Goal: Task Accomplishment & Management: Manage account settings

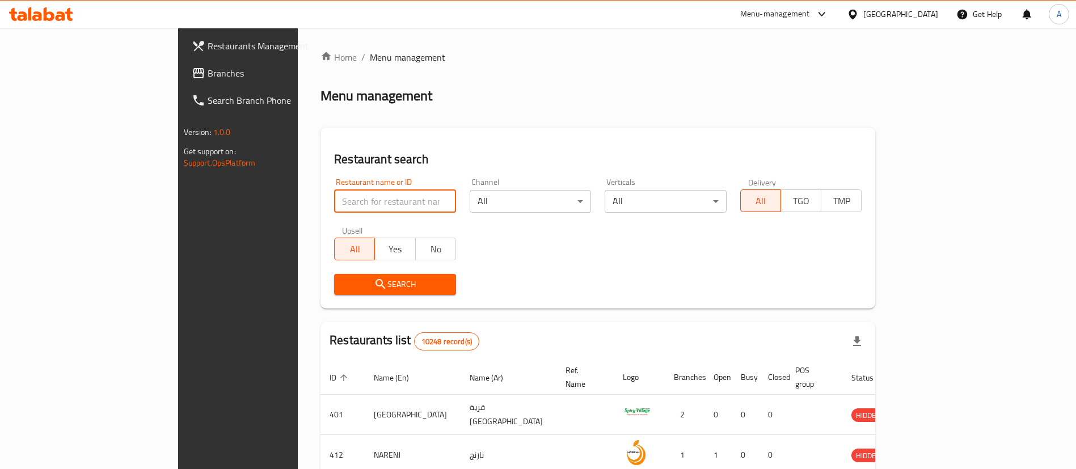
click at [334, 195] on input "search" at bounding box center [395, 201] width 122 height 23
type input "EL PATRON"
click button "Search" at bounding box center [395, 284] width 122 height 21
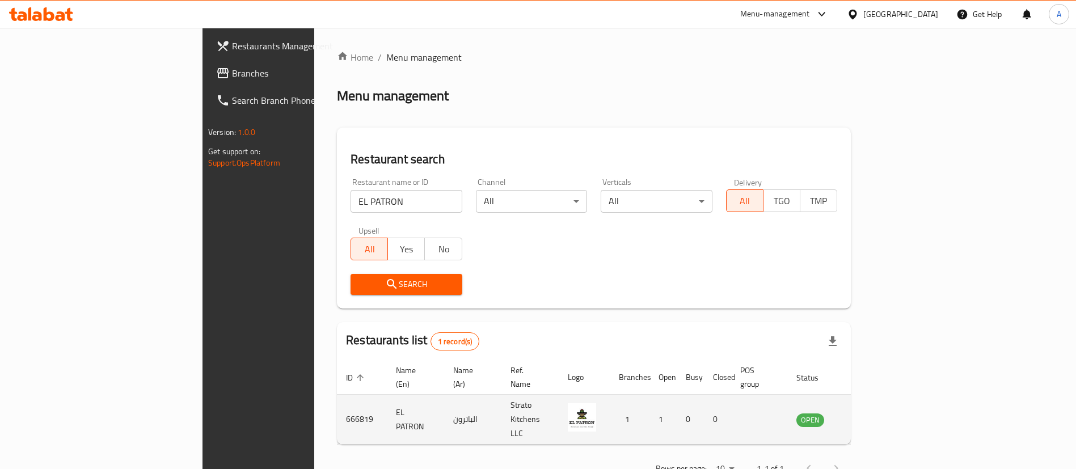
click at [868, 418] on icon "enhanced table" at bounding box center [866, 420] width 4 height 5
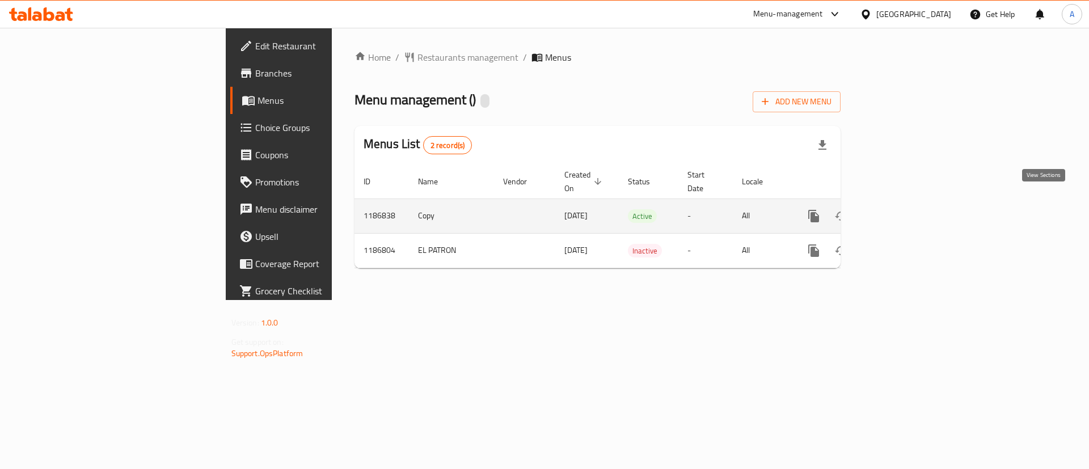
click at [901, 211] on icon "enhanced table" at bounding box center [896, 216] width 10 height 10
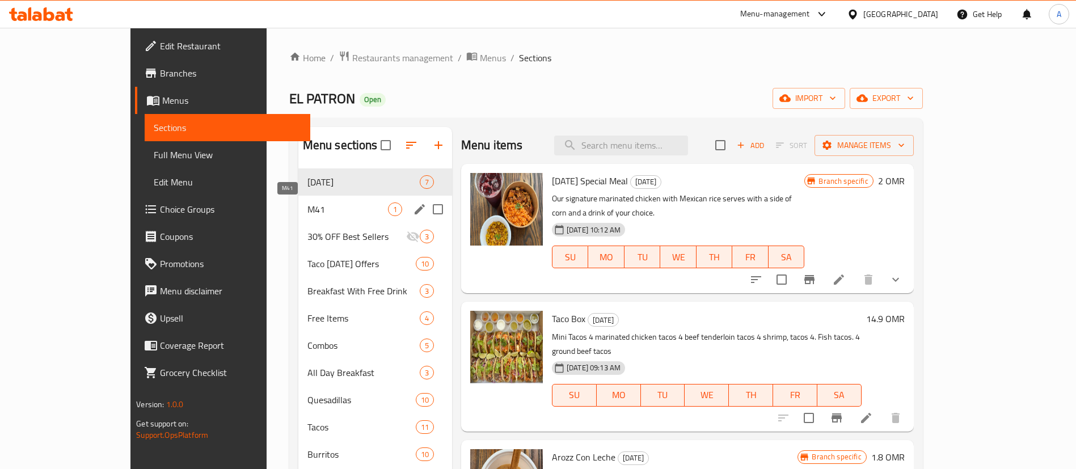
click at [308, 205] on span "M41" at bounding box center [348, 210] width 81 height 14
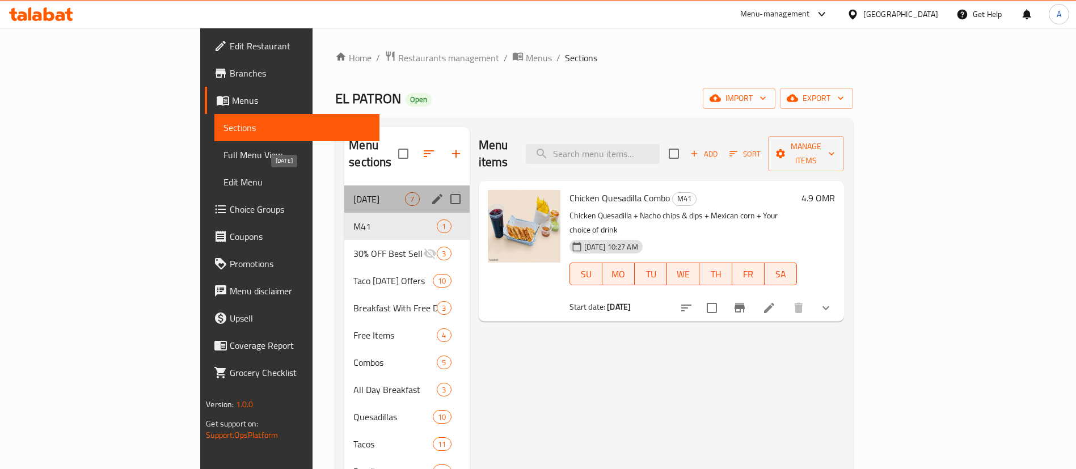
click at [353, 192] on span "[DATE]" at bounding box center [379, 199] width 52 height 14
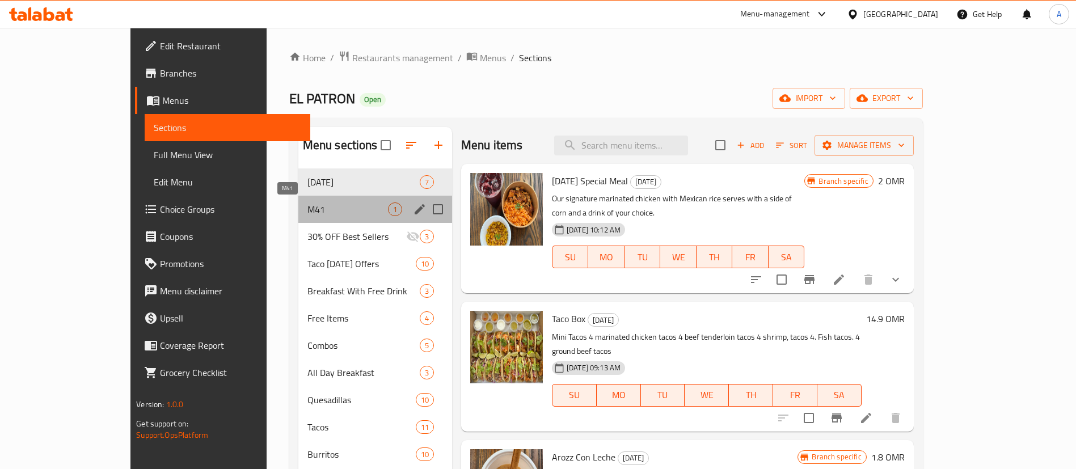
click at [308, 203] on span "M41" at bounding box center [348, 210] width 81 height 14
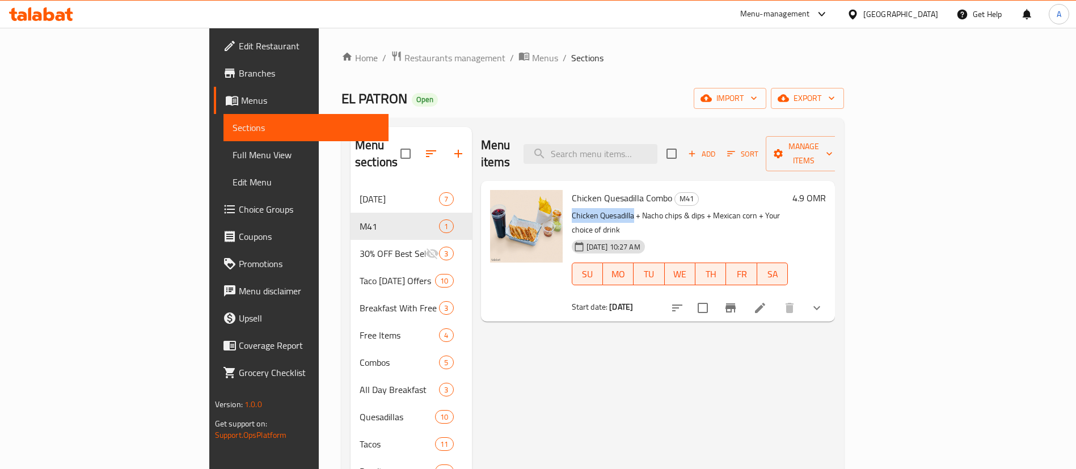
drag, startPoint x: 519, startPoint y: 196, endPoint x: 582, endPoint y: 196, distance: 63.0
click at [582, 209] on p "Chicken Quesadilla + Nacho chips & dips + Mexican corn + Your choice of drink" at bounding box center [680, 223] width 217 height 28
copy p "Chicken Quesadilla"
click at [239, 208] on span "Choice Groups" at bounding box center [309, 210] width 141 height 14
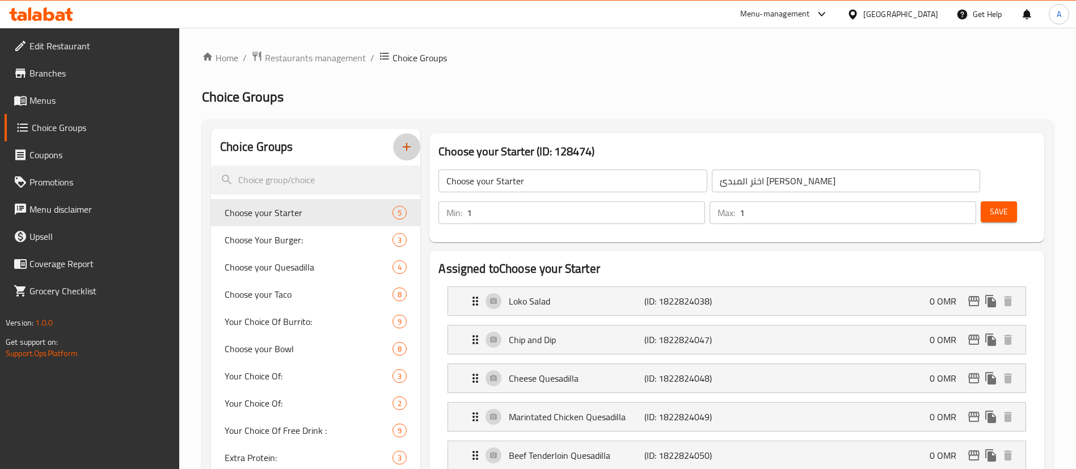
click at [407, 144] on icon "button" at bounding box center [407, 147] width 8 height 8
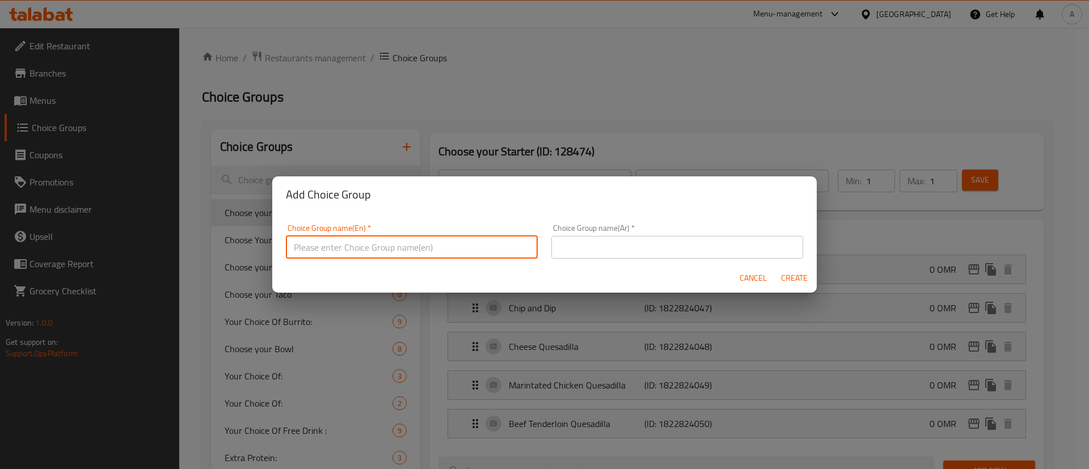
click at [368, 244] on input "text" at bounding box center [412, 247] width 252 height 23
click at [380, 245] on input "Choose Your Main Item" at bounding box center [412, 247] width 252 height 23
type input "Choose Your Main Item"
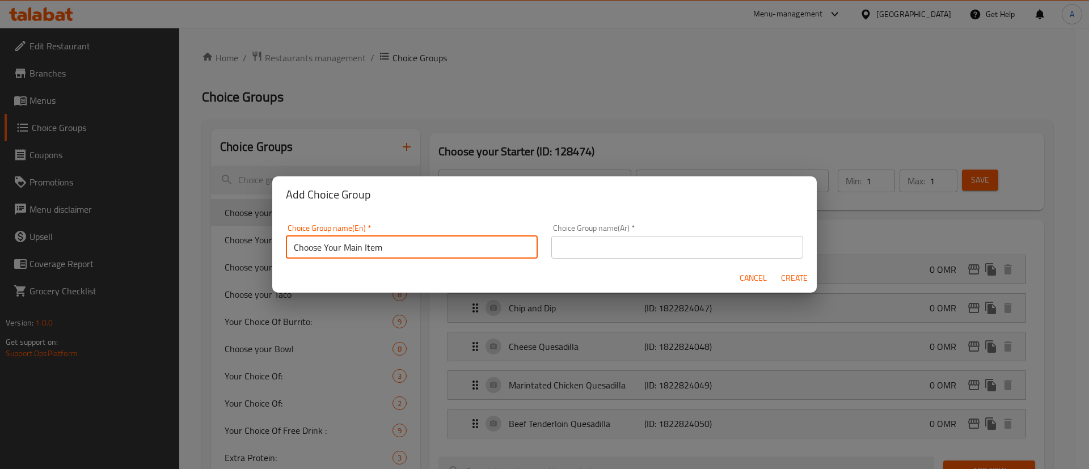
click at [611, 246] on input "text" at bounding box center [677, 247] width 252 height 23
paste input "[PERSON_NAME]"
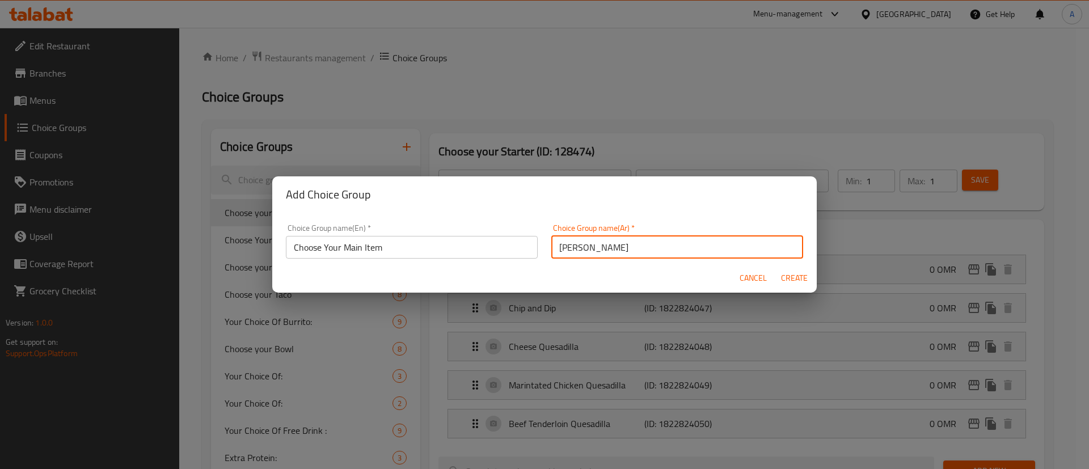
type input "[PERSON_NAME]"
click at [439, 248] on input "Choose Your Main Item" at bounding box center [412, 247] width 252 height 23
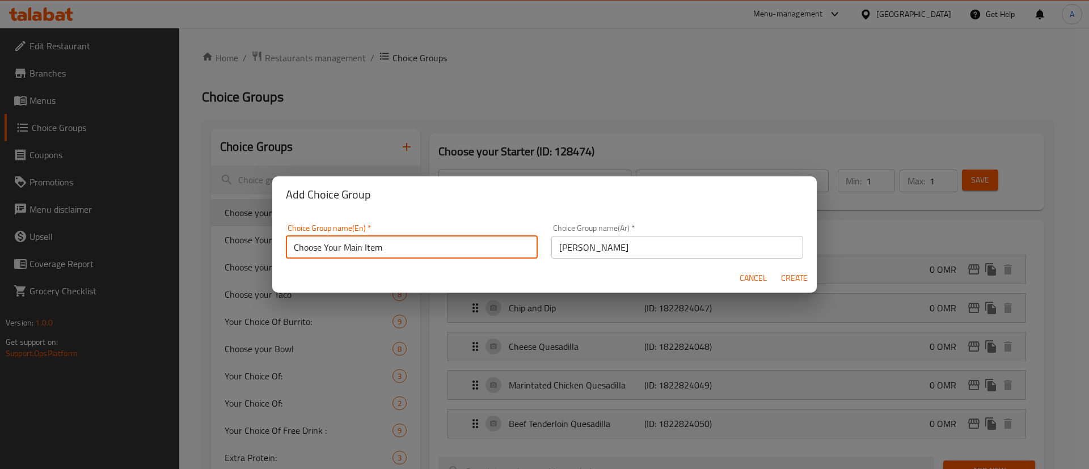
click at [439, 248] on input "Choose Your Main Item" at bounding box center [412, 247] width 252 height 23
type input "Choose Your Main Dish"
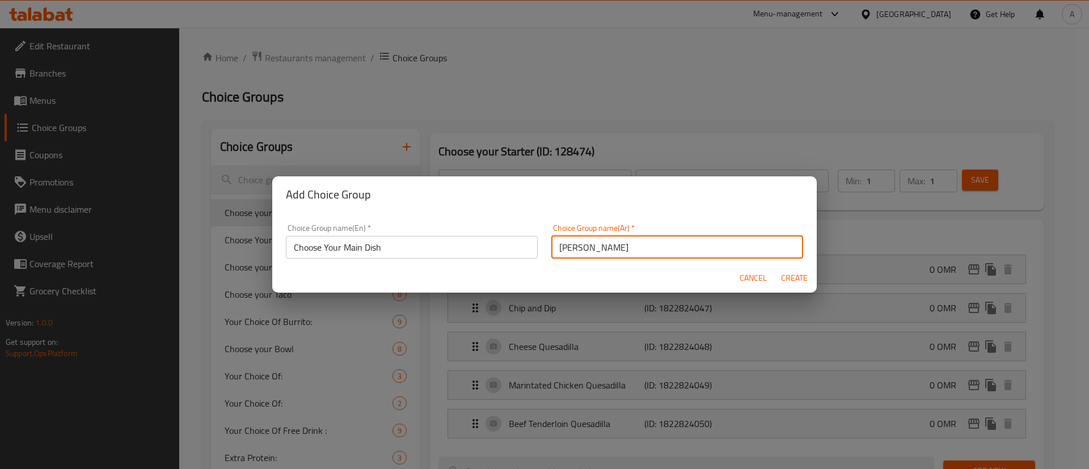
click at [597, 242] on input "[PERSON_NAME]" at bounding box center [677, 247] width 252 height 23
paste input "بقك الرئيسي"
type input "اختر طبقك الرئيسي"
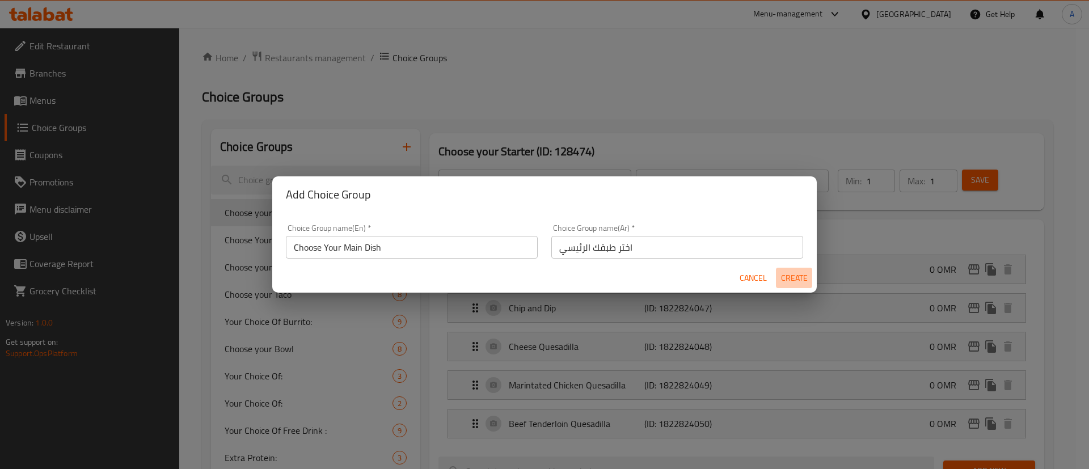
click at [796, 281] on span "Create" at bounding box center [794, 278] width 27 height 14
type input "Choose Your Main Dish"
type input "اختر طبقك الرئيسي"
type input "0"
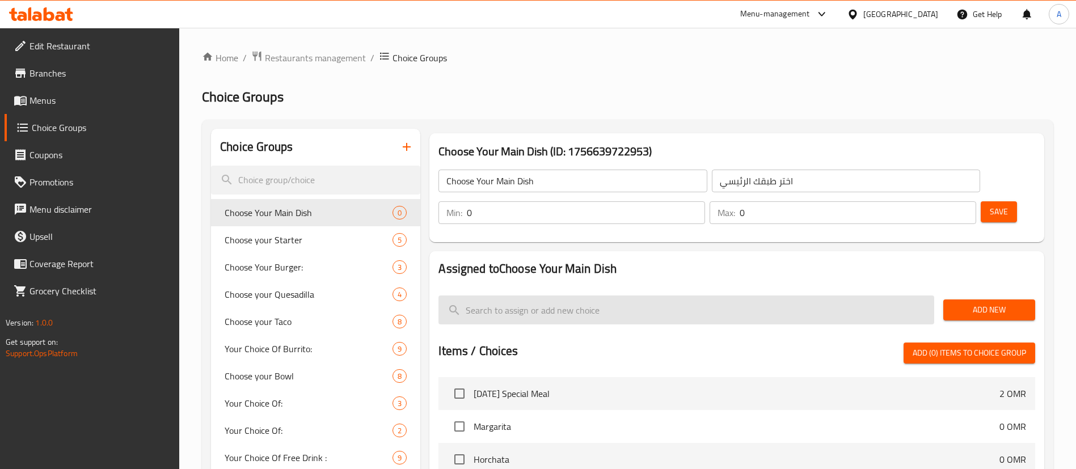
click at [565, 296] on input "search" at bounding box center [687, 310] width 496 height 29
type input "q"
type input "c"
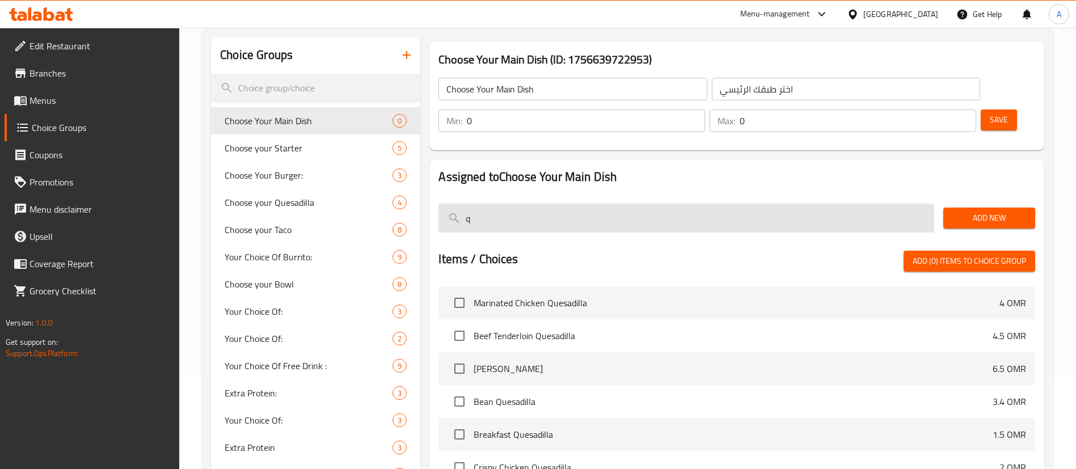
scroll to position [270, 0]
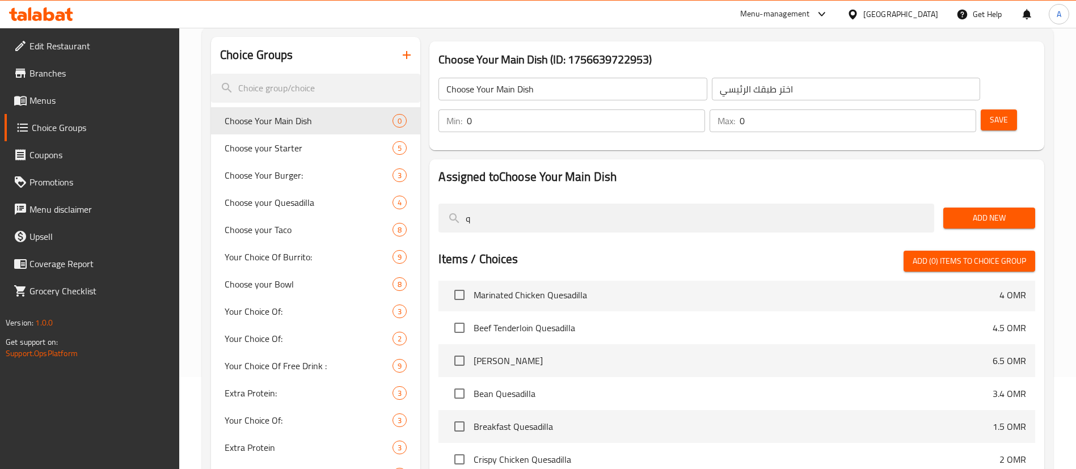
click at [510, 377] on li "Bean Quesadilla 3.4 OMR" at bounding box center [737, 393] width 597 height 33
copy span "Quesadilla"
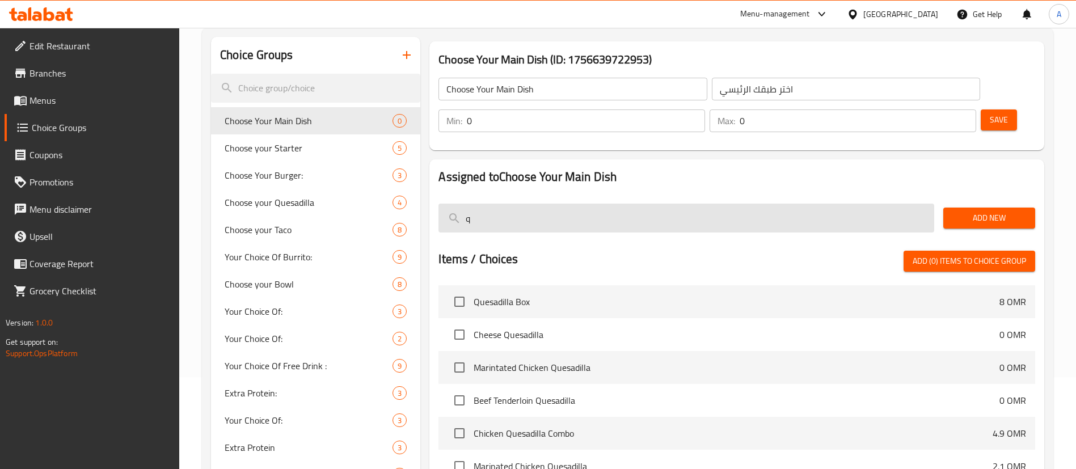
click at [491, 204] on input "q" at bounding box center [687, 218] width 496 height 29
paste input "Quesadilla"
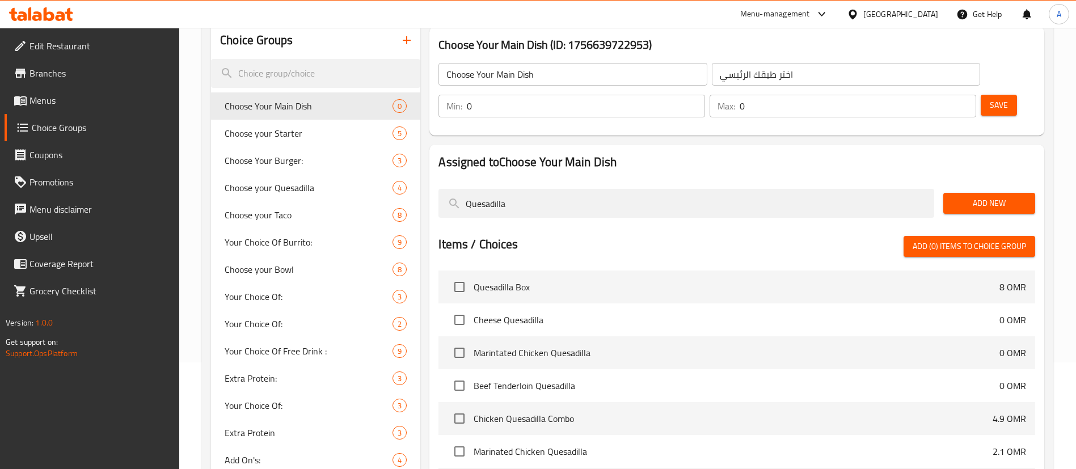
scroll to position [106, 0]
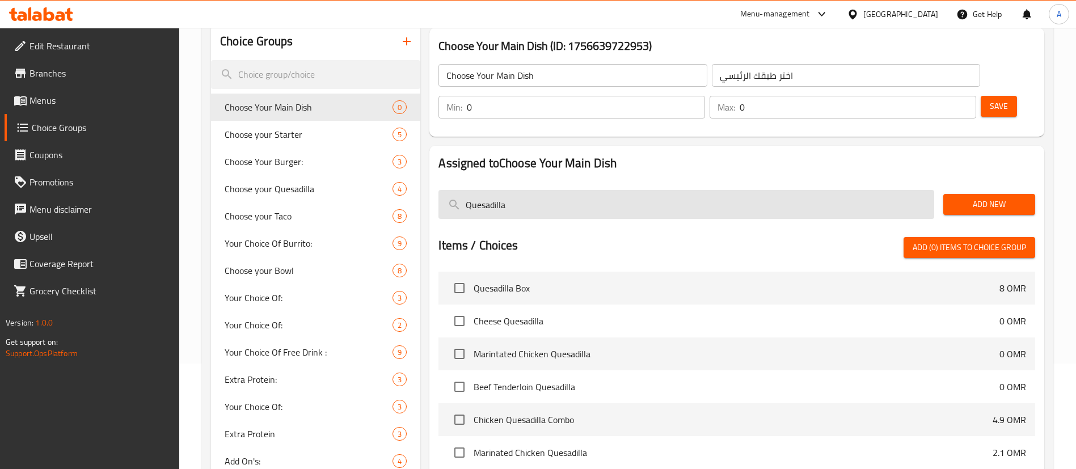
click at [463, 190] on input "Quesadilla" at bounding box center [687, 204] width 496 height 29
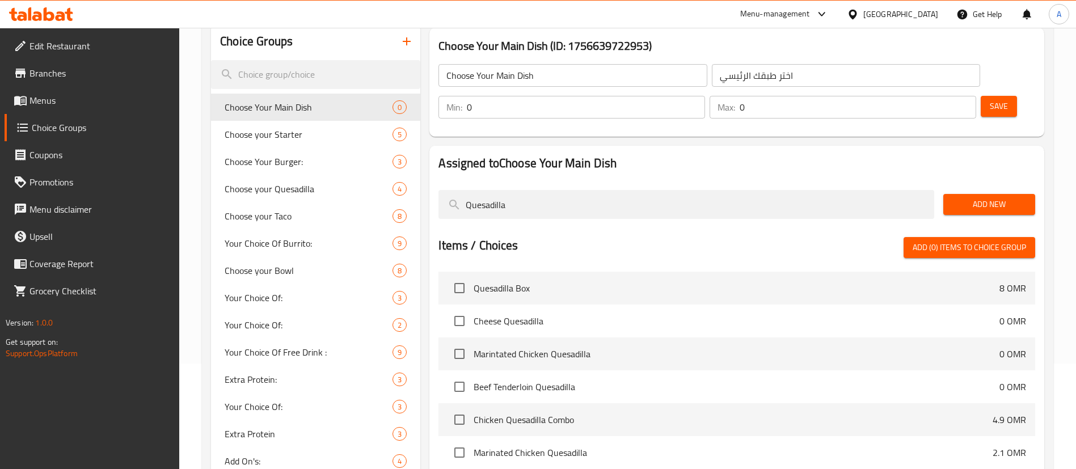
click at [529, 347] on span "Marintated Chicken Quesadilla" at bounding box center [737, 354] width 526 height 14
copy span "Chicken"
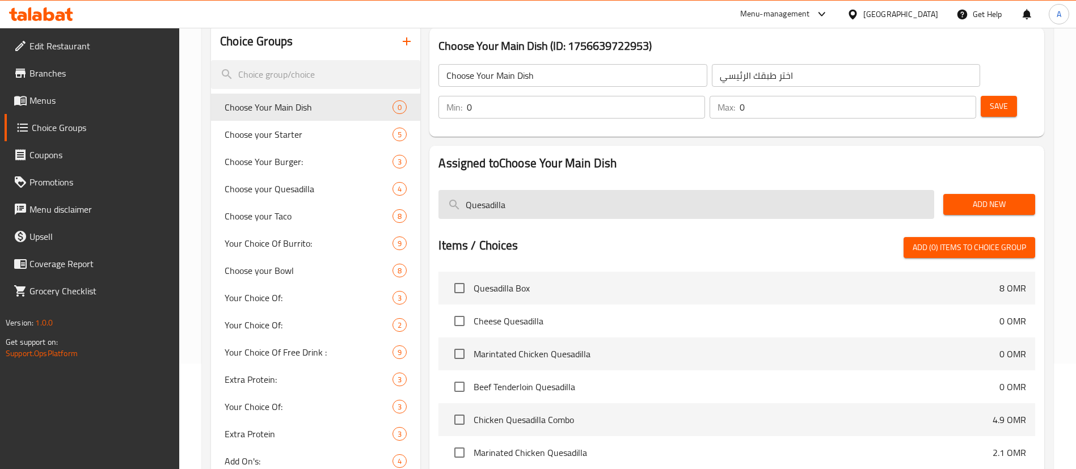
click at [467, 190] on input "Quesadilla" at bounding box center [687, 204] width 496 height 29
paste input "Chicken"
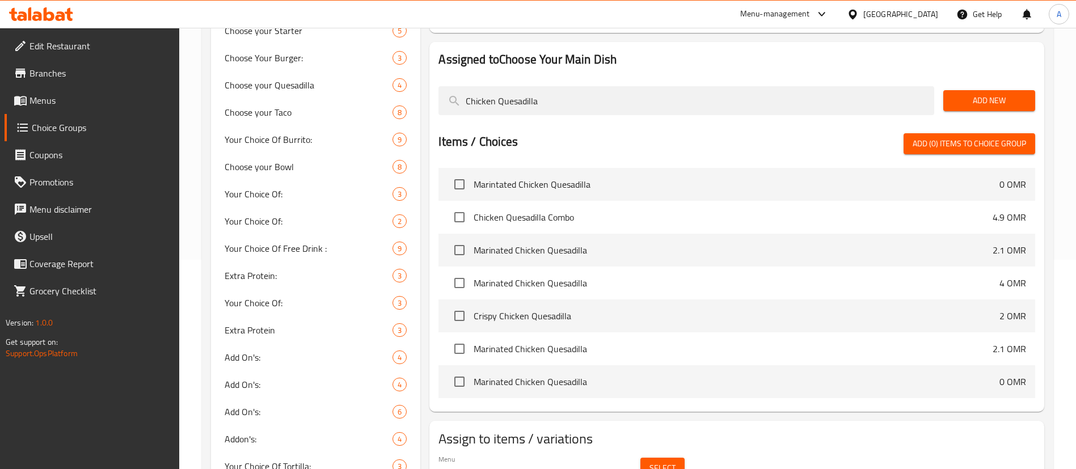
scroll to position [210, 0]
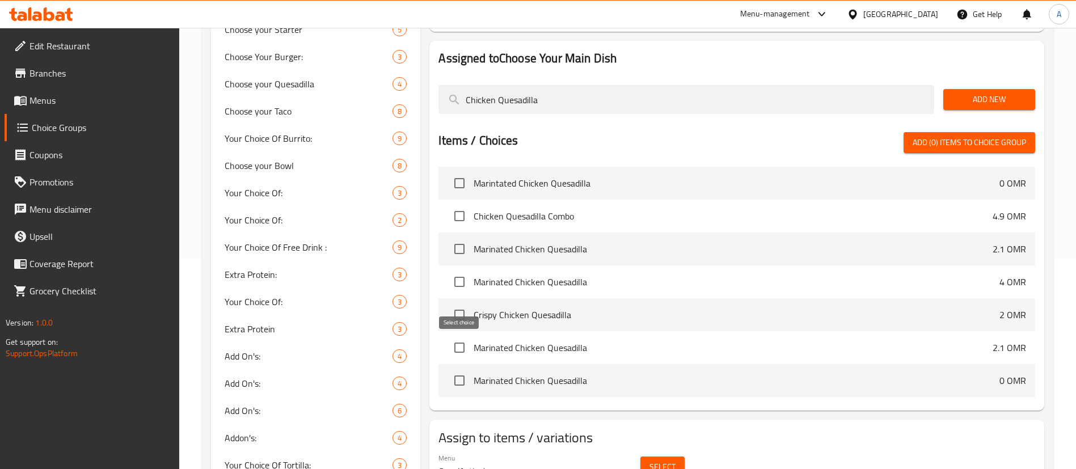
type input "Chicken Quesadilla"
click at [457, 369] on input "checkbox" at bounding box center [460, 381] width 24 height 24
checkbox input "true"
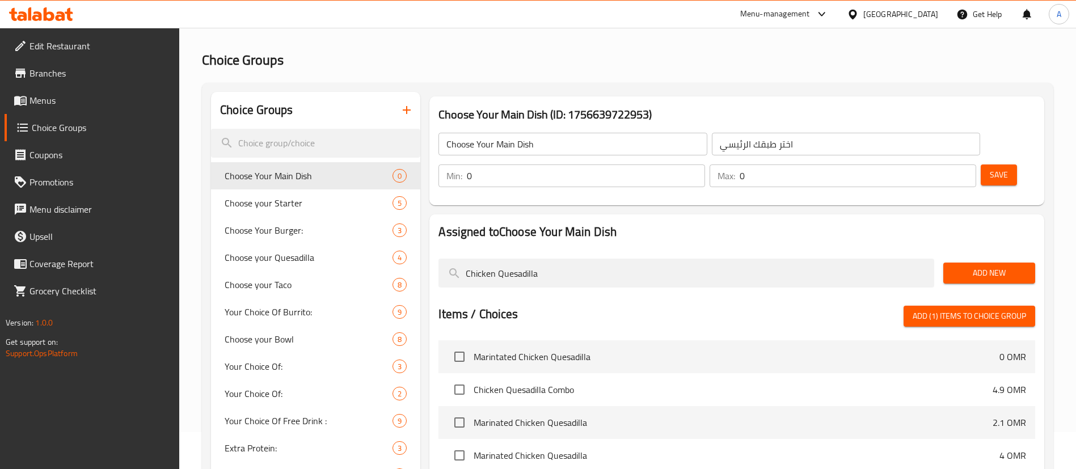
scroll to position [36, 0]
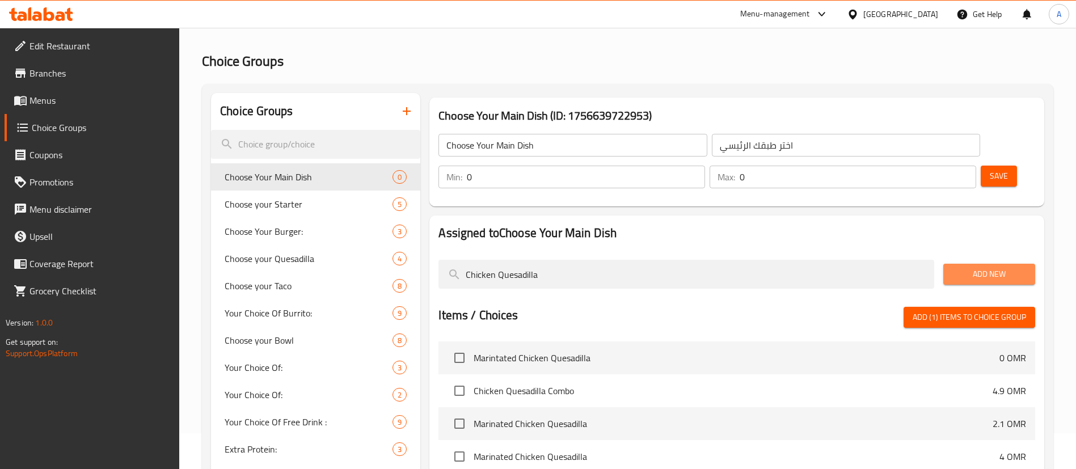
click at [958, 267] on span "Add New" at bounding box center [990, 274] width 74 height 14
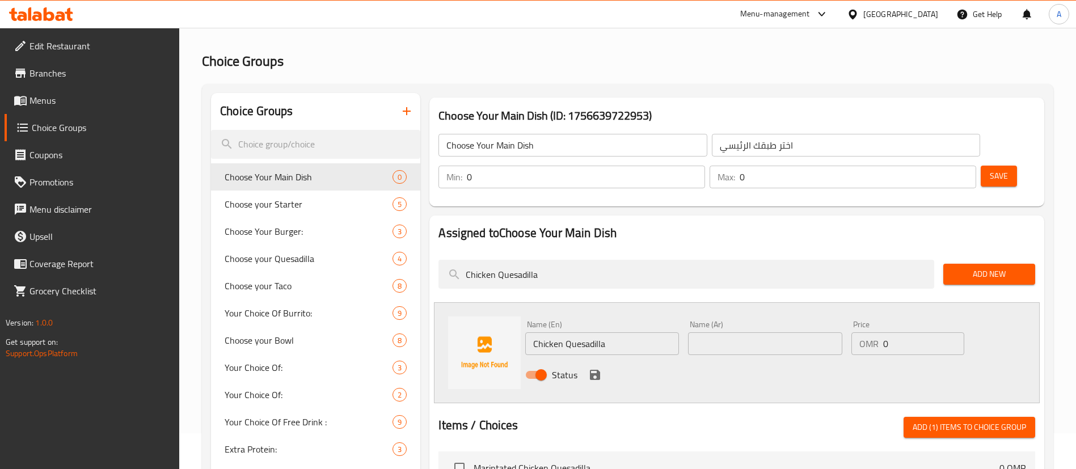
click at [562, 332] on input "Chicken Quesadilla" at bounding box center [602, 343] width 154 height 23
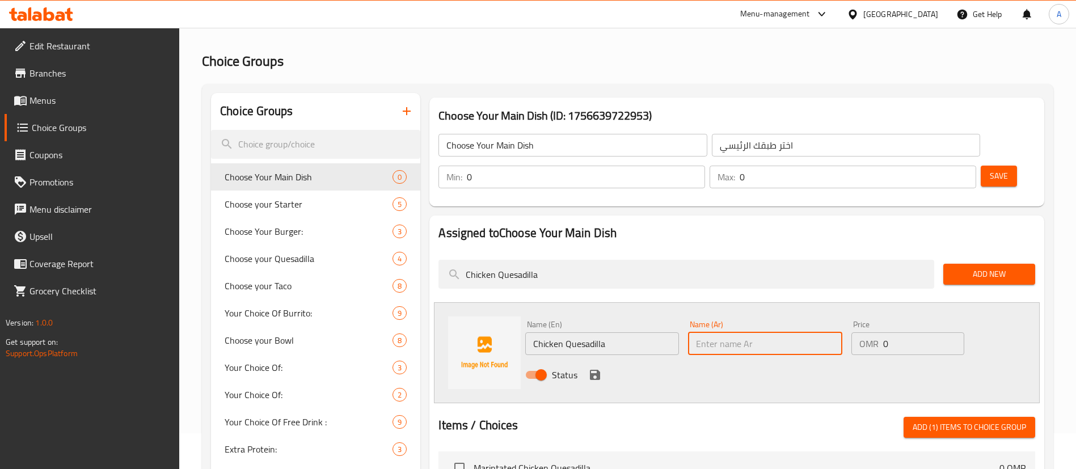
click at [749, 332] on input "text" at bounding box center [765, 343] width 154 height 23
paste input "كاساديا الدجاج"
type input "كاساديا الدجاج"
click at [592, 368] on icon "save" at bounding box center [595, 375] width 14 height 14
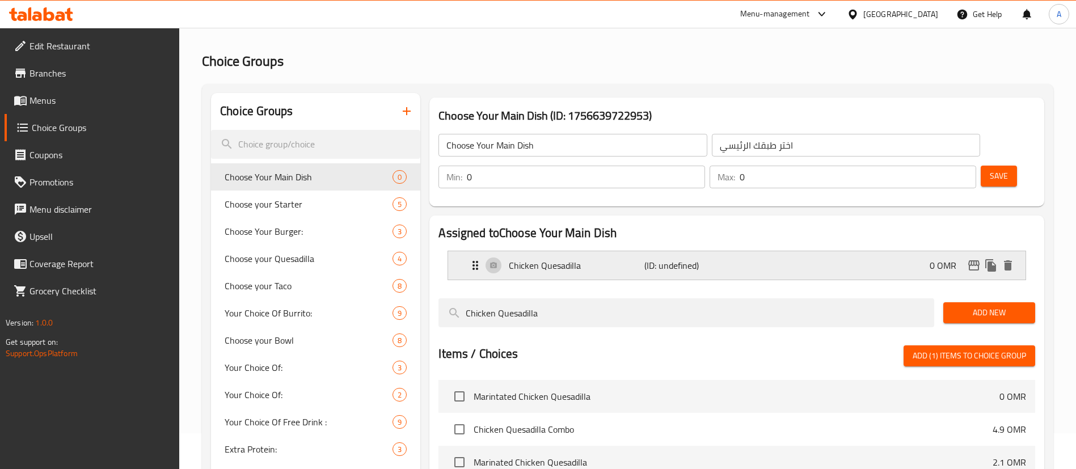
click at [819, 251] on div "Chicken Quesadilla (ID: undefined) 0 OMR" at bounding box center [741, 265] width 544 height 28
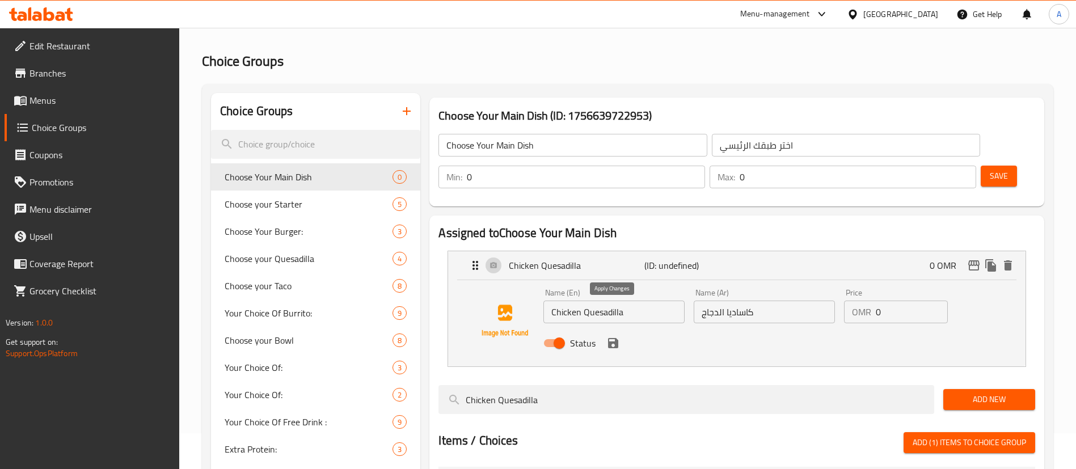
drag, startPoint x: 617, startPoint y: 315, endPoint x: 622, endPoint y: 314, distance: 5.9
click at [618, 338] on icon "save" at bounding box center [613, 343] width 10 height 10
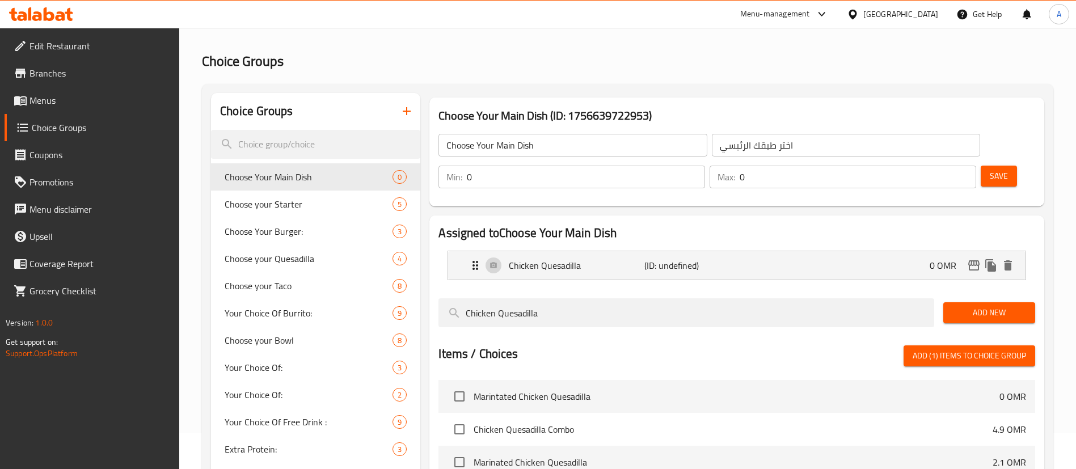
click at [705, 166] on input "0" at bounding box center [586, 177] width 238 height 23
type input "1"
click at [928, 166] on div "Max: 0 ​" at bounding box center [843, 177] width 267 height 23
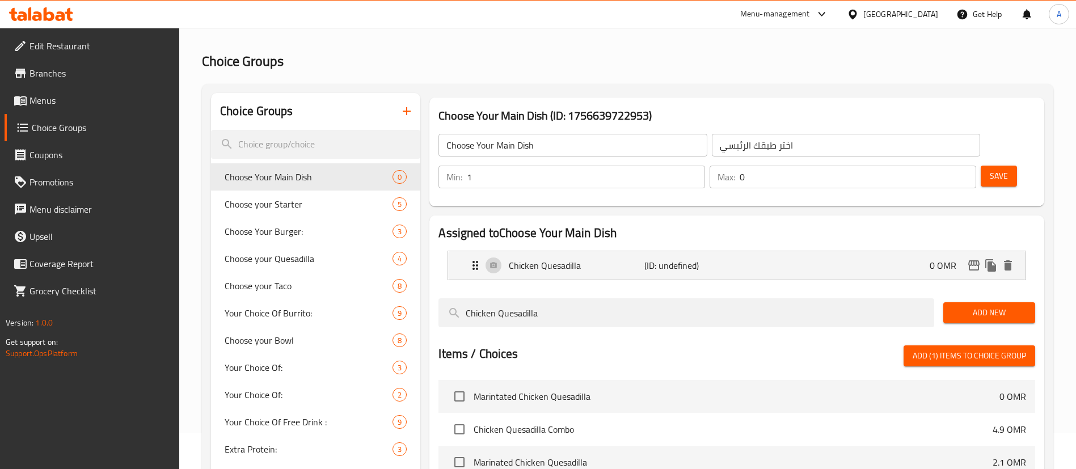
click at [928, 166] on div "Max: 0 ​" at bounding box center [843, 177] width 267 height 23
click at [929, 166] on div "Max: 01 ​" at bounding box center [843, 177] width 267 height 23
click at [931, 166] on input "01" at bounding box center [858, 177] width 237 height 23
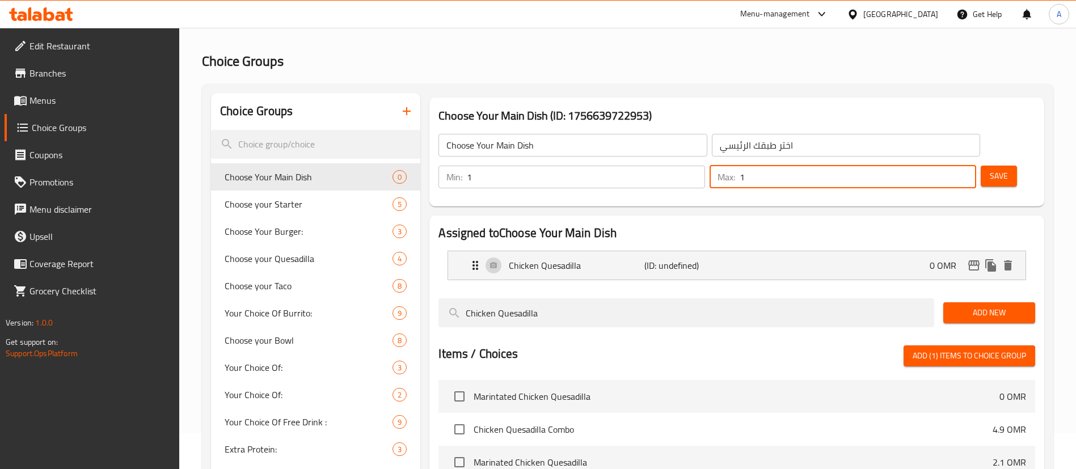
type input "1"
click at [990, 169] on span "Save" at bounding box center [999, 176] width 18 height 14
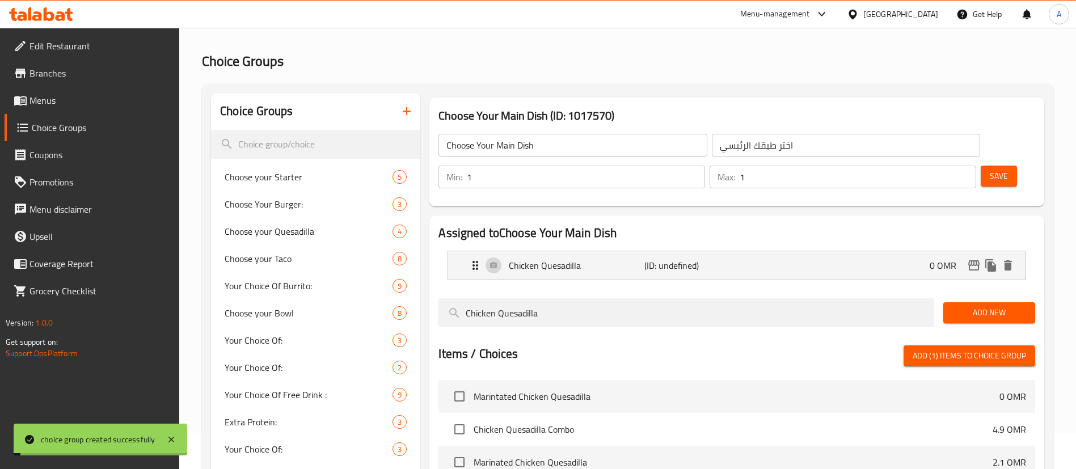
click at [700, 259] on p "(ID: undefined)" at bounding box center [690, 266] width 90 height 14
drag, startPoint x: 675, startPoint y: 253, endPoint x: 677, endPoint y: 239, distance: 14.4
click at [675, 249] on nav "Chicken Quesadilla (ID: 2267339244) 0 OMR Name (En) Chicken Quesadilla Name (En…" at bounding box center [737, 266] width 597 height 48
click at [677, 259] on p "(ID: 2267339244)" at bounding box center [690, 266] width 90 height 14
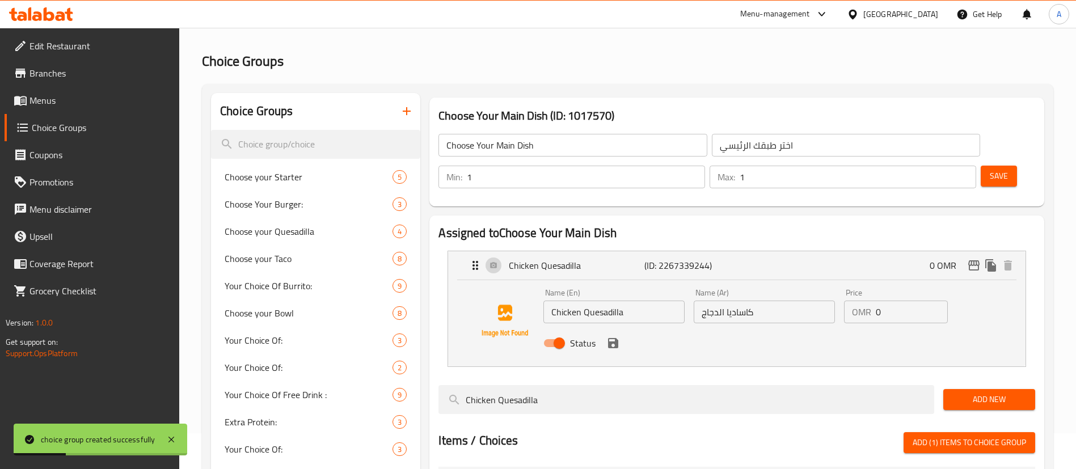
click at [616, 335] on button "save" at bounding box center [613, 343] width 17 height 17
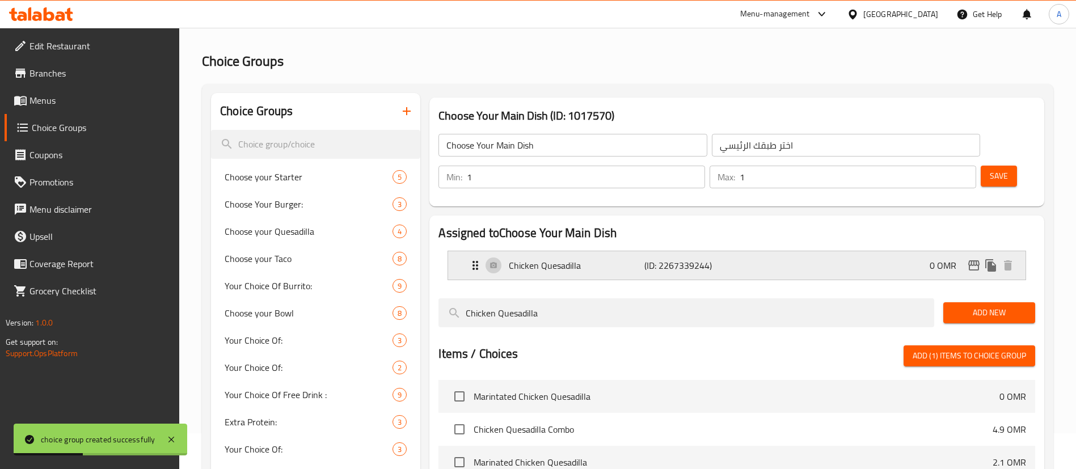
click at [635, 259] on p "Chicken Quesadilla" at bounding box center [576, 266] width 135 height 14
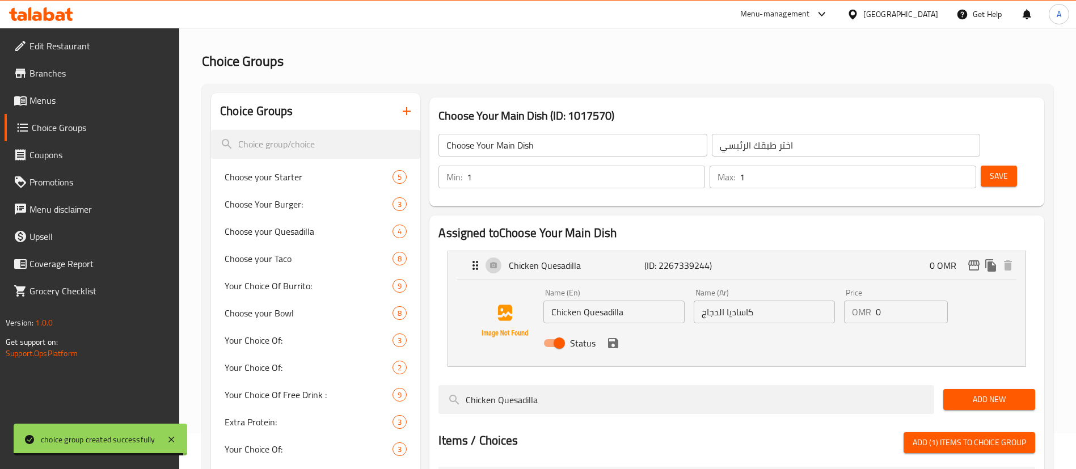
click at [96, 108] on link "Menus" at bounding box center [92, 100] width 175 height 27
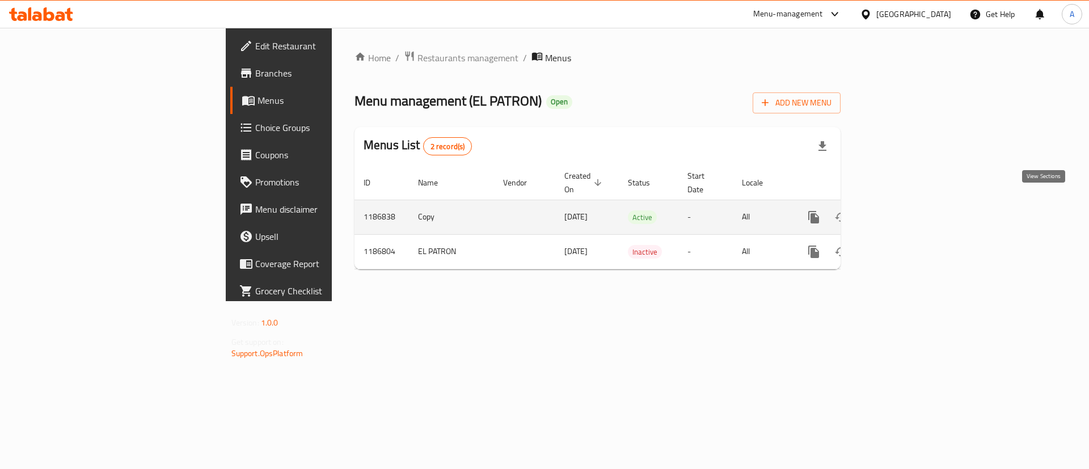
click at [903, 210] on icon "enhanced table" at bounding box center [896, 217] width 14 height 14
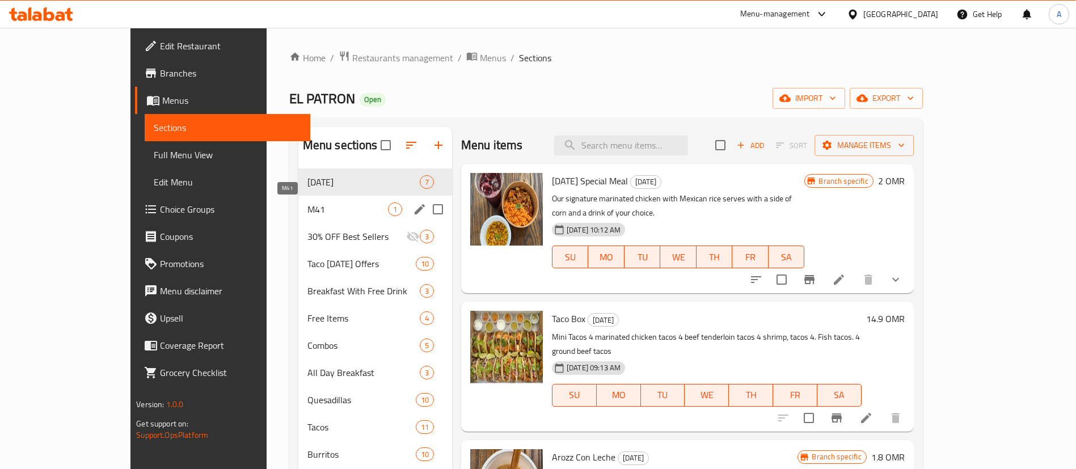
click at [308, 205] on span "M41" at bounding box center [348, 210] width 81 height 14
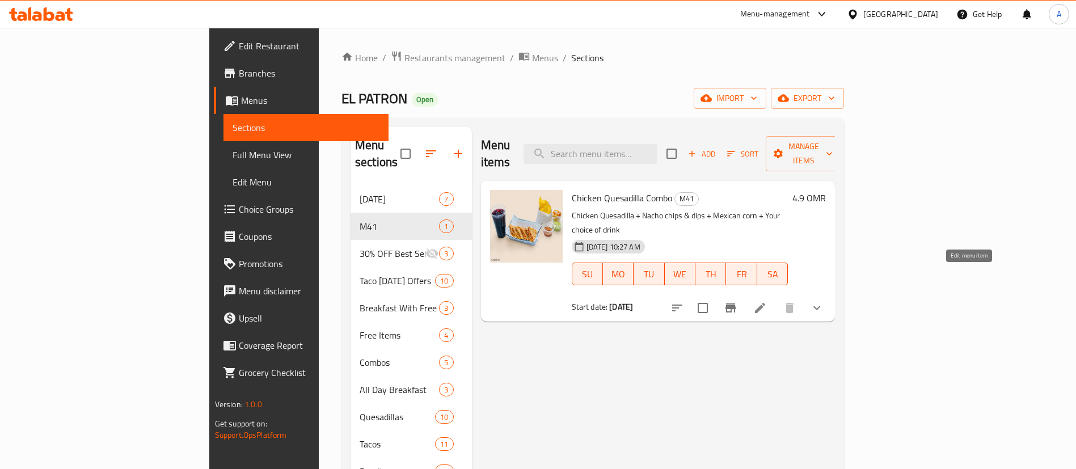
click at [765, 303] on icon at bounding box center [760, 308] width 10 height 10
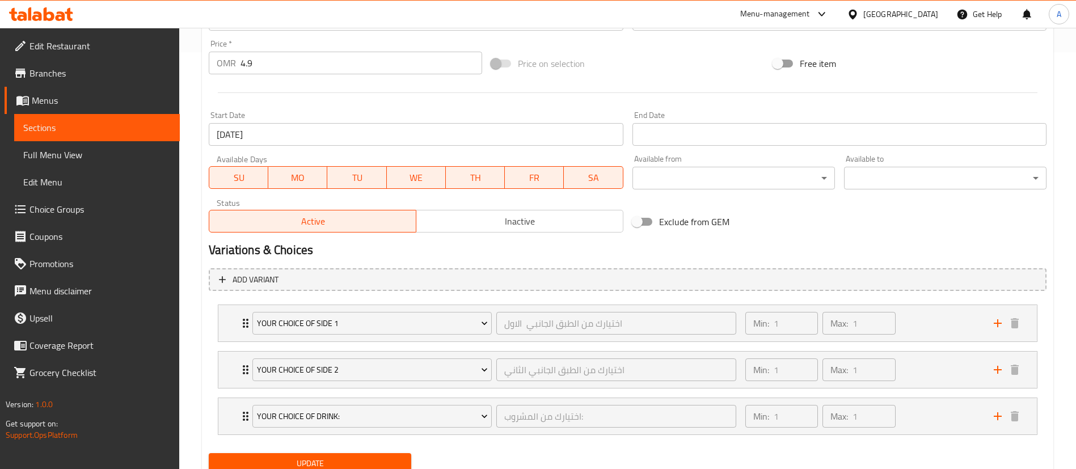
scroll to position [426, 0]
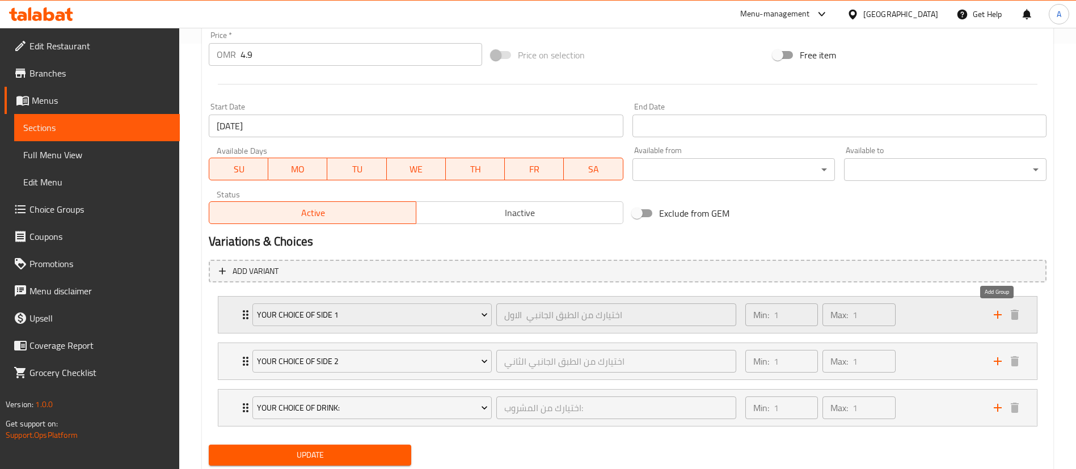
click at [995, 311] on icon "add" at bounding box center [998, 315] width 14 height 14
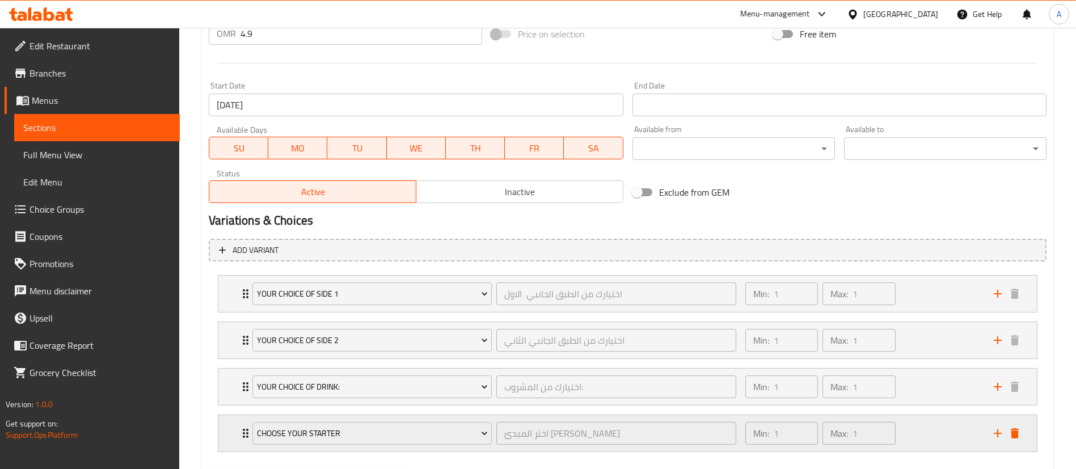
scroll to position [507, 0]
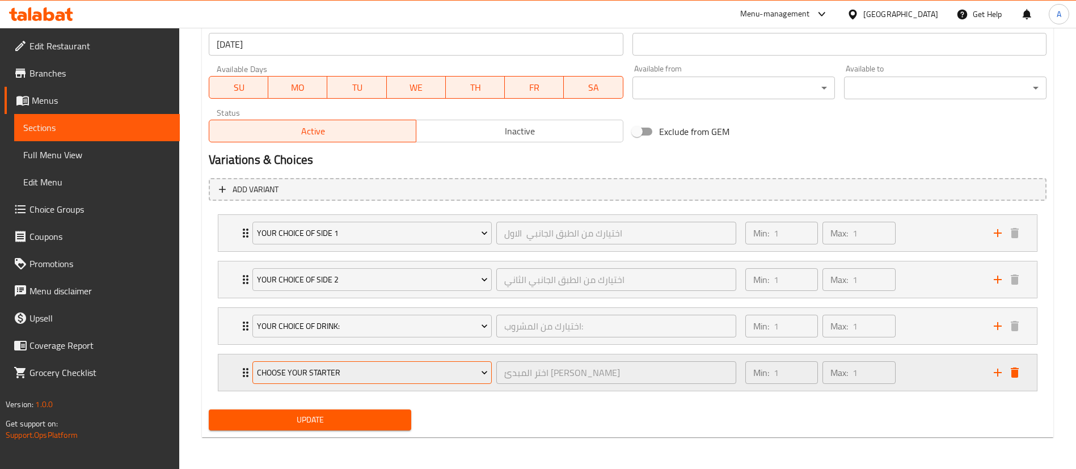
click at [418, 369] on span "Choose your Starter" at bounding box center [372, 373] width 231 height 14
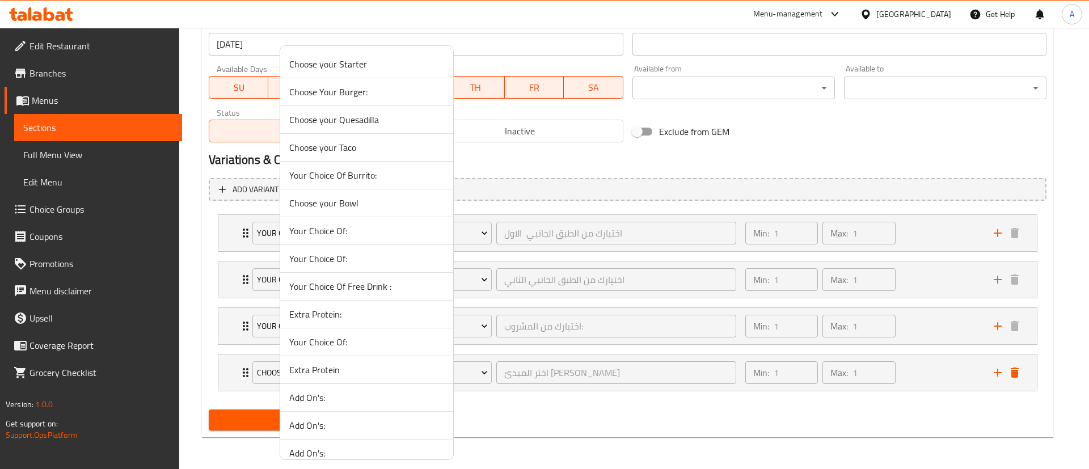
click at [386, 129] on li "Choose your Quesadilla" at bounding box center [366, 120] width 173 height 28
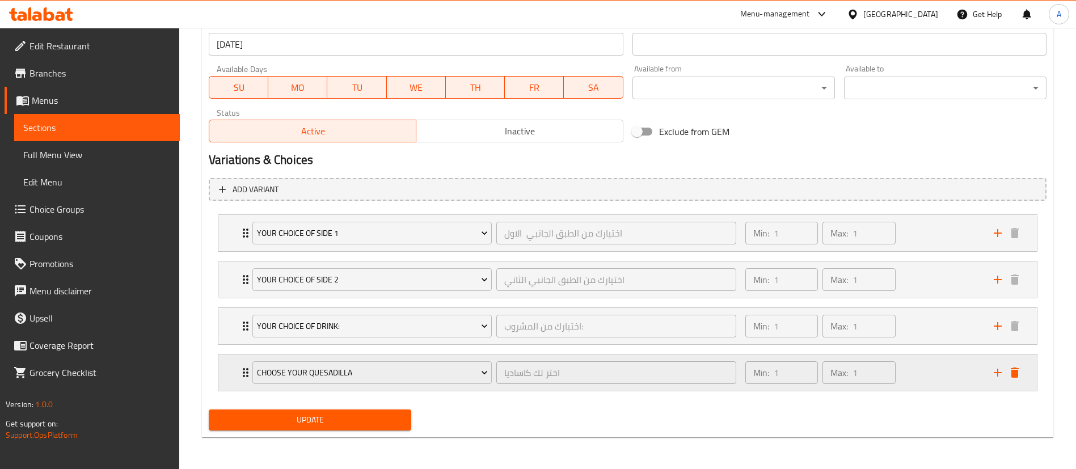
click at [934, 372] on div "Min: 1 ​ Max: 1 ​" at bounding box center [863, 373] width 249 height 36
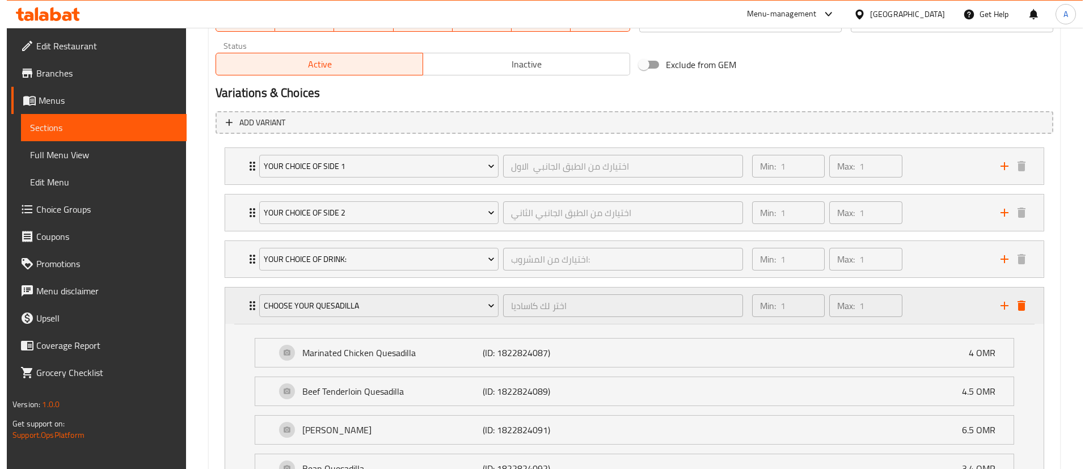
scroll to position [685, 0]
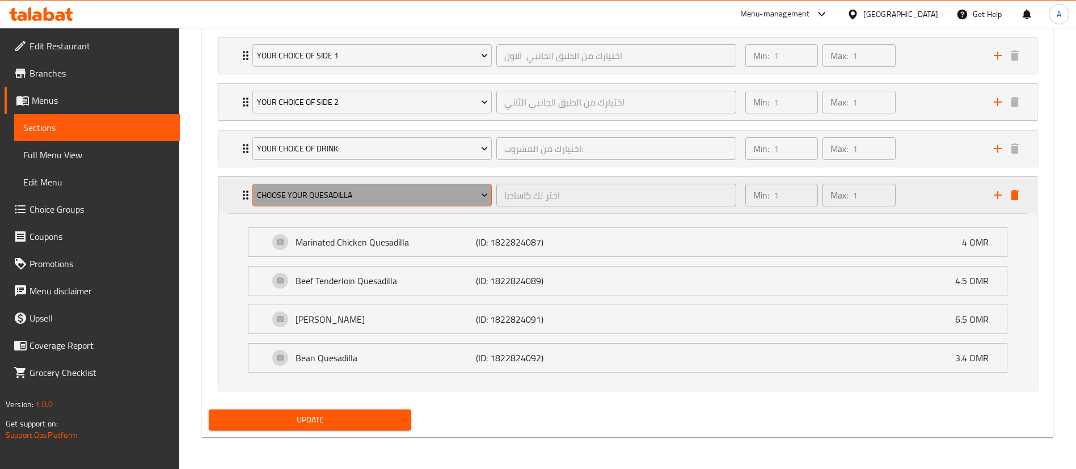
click at [337, 186] on button "Choose your Quesadilla" at bounding box center [371, 195] width 239 height 23
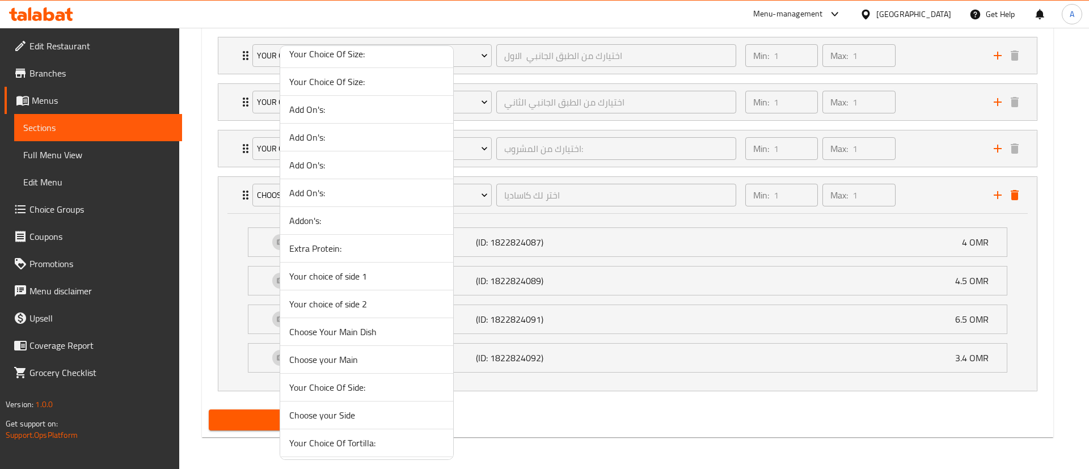
scroll to position [3177, 0]
click at [379, 335] on span "Choose Your Main Dish" at bounding box center [366, 334] width 155 height 14
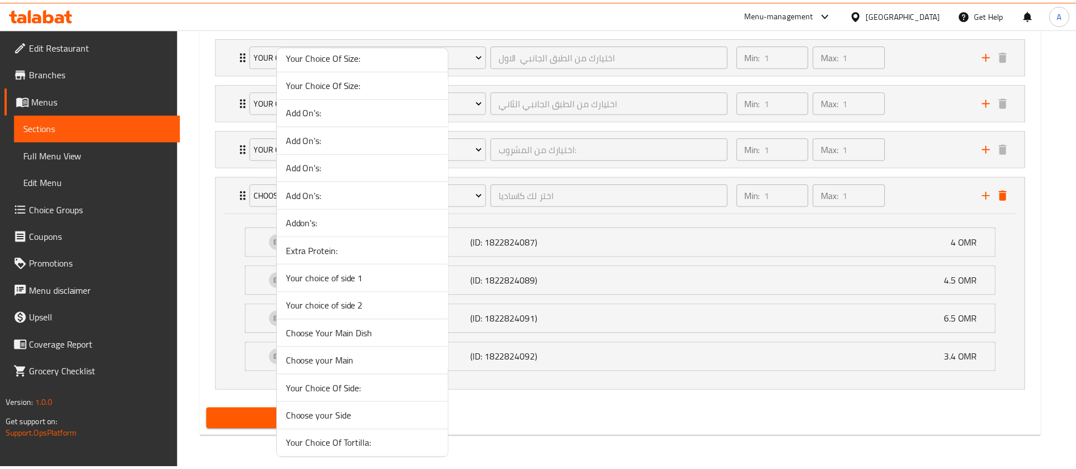
scroll to position [507, 0]
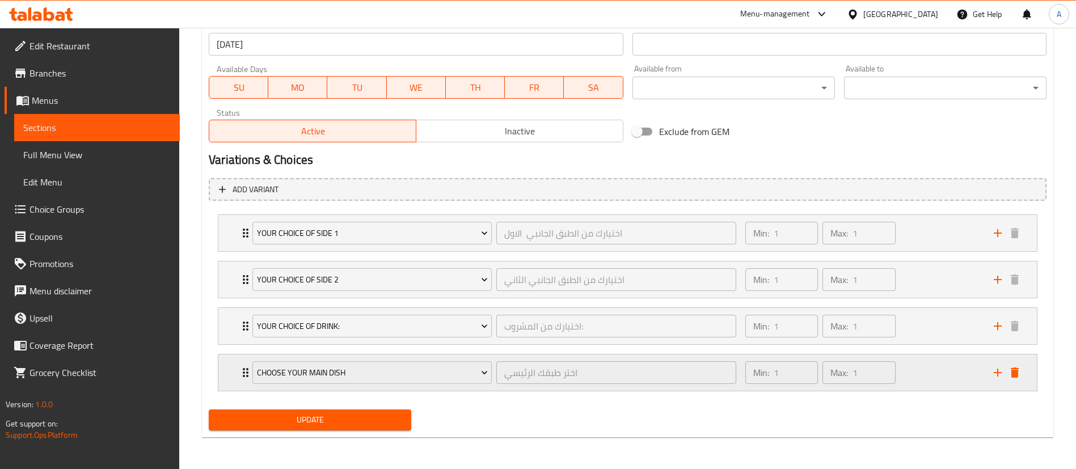
click at [940, 367] on div "Min: 1 ​ Max: 1 ​" at bounding box center [863, 373] width 249 height 36
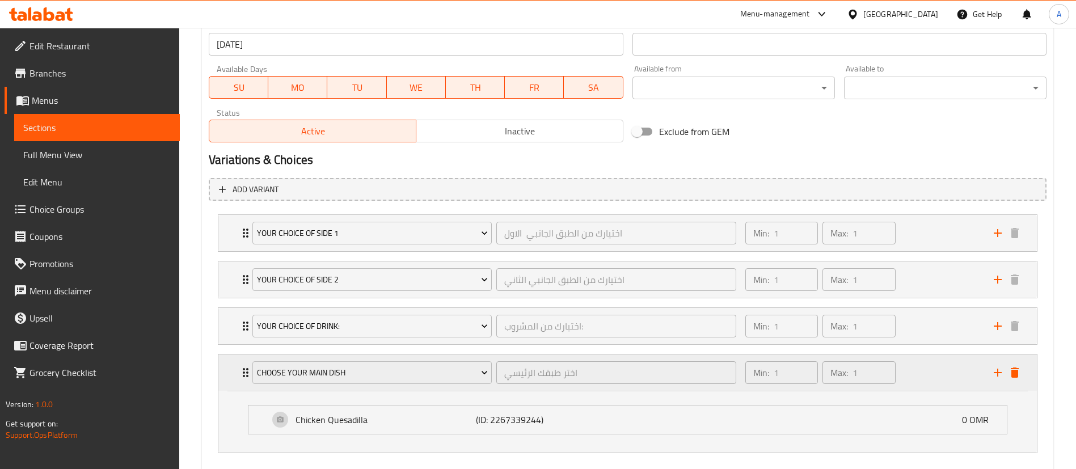
scroll to position [569, 0]
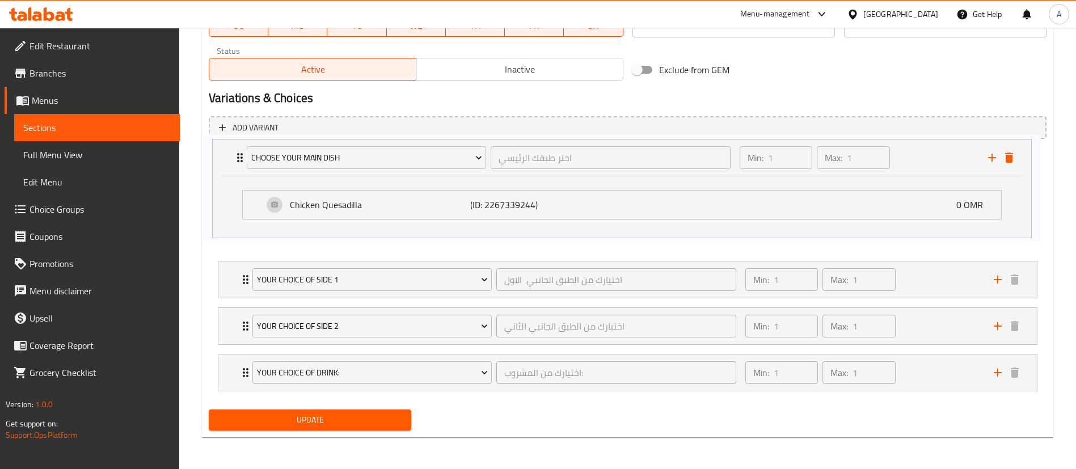
drag, startPoint x: 242, startPoint y: 309, endPoint x: 239, endPoint y: 150, distance: 158.9
click at [239, 150] on div "Your choice of side 1 اختيارك من الطبق الجانبي الاول ​ Min: 1 ​ Max: 1 ​ Nacho …" at bounding box center [628, 272] width 838 height 248
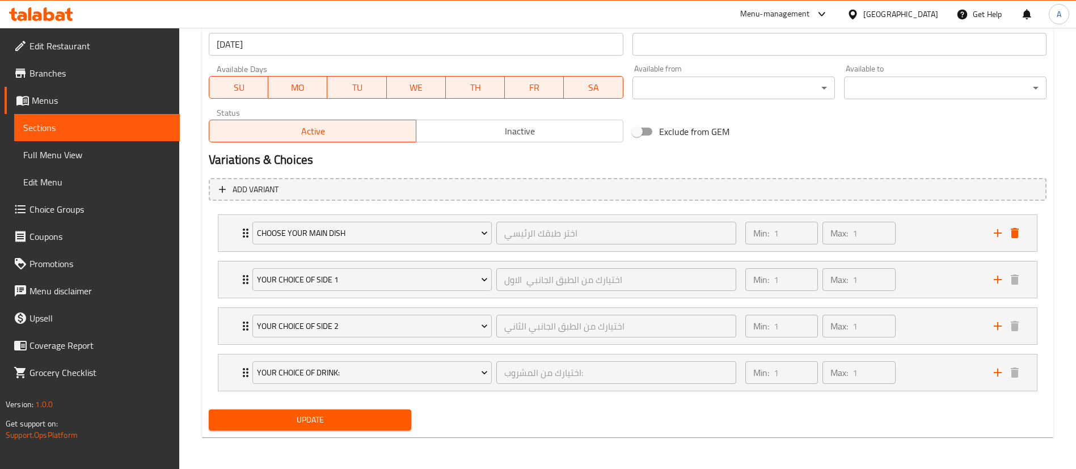
scroll to position [507, 0]
click at [338, 419] on span "Update" at bounding box center [310, 420] width 184 height 14
click at [360, 419] on span "Update" at bounding box center [310, 420] width 184 height 14
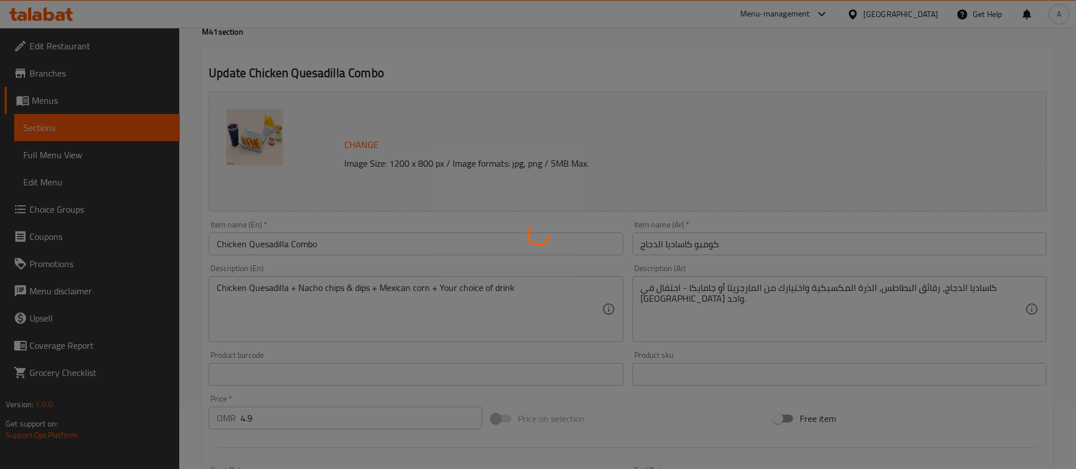
scroll to position [0, 0]
